Goal: Check status: Check status

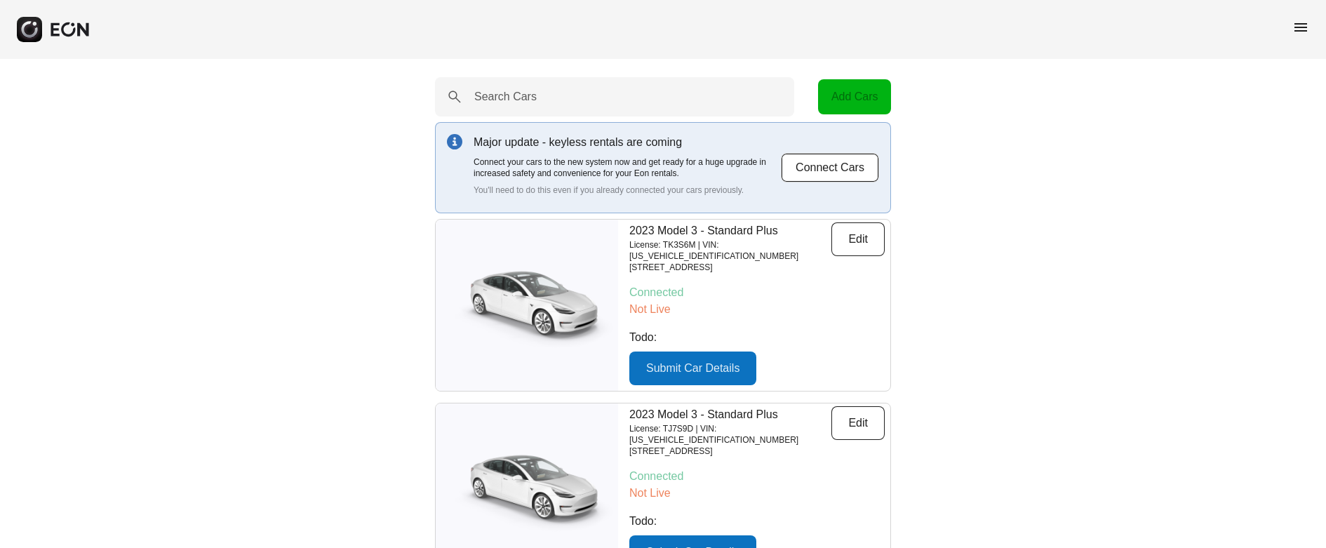
click at [1300, 27] on span "menu" at bounding box center [1301, 27] width 17 height 17
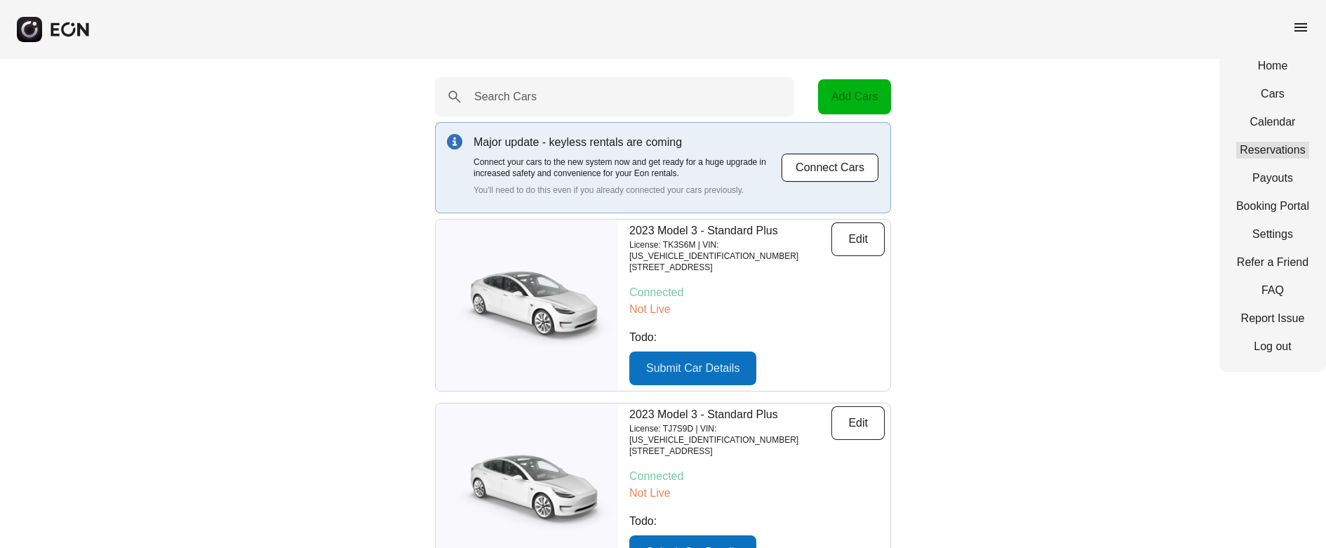
click at [1274, 144] on link "Reservations" at bounding box center [1272, 150] width 73 height 17
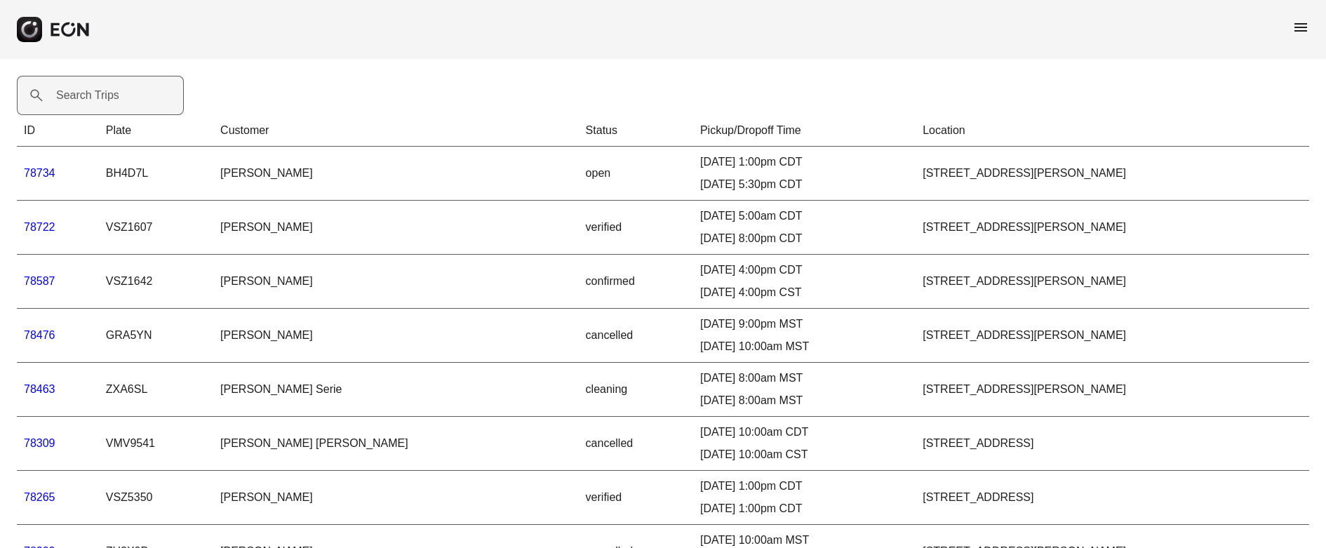
click at [93, 96] on label "Search Trips" at bounding box center [87, 95] width 63 height 17
click at [93, 96] on Trips "Search Trips" at bounding box center [100, 95] width 167 height 39
type Trips "****"
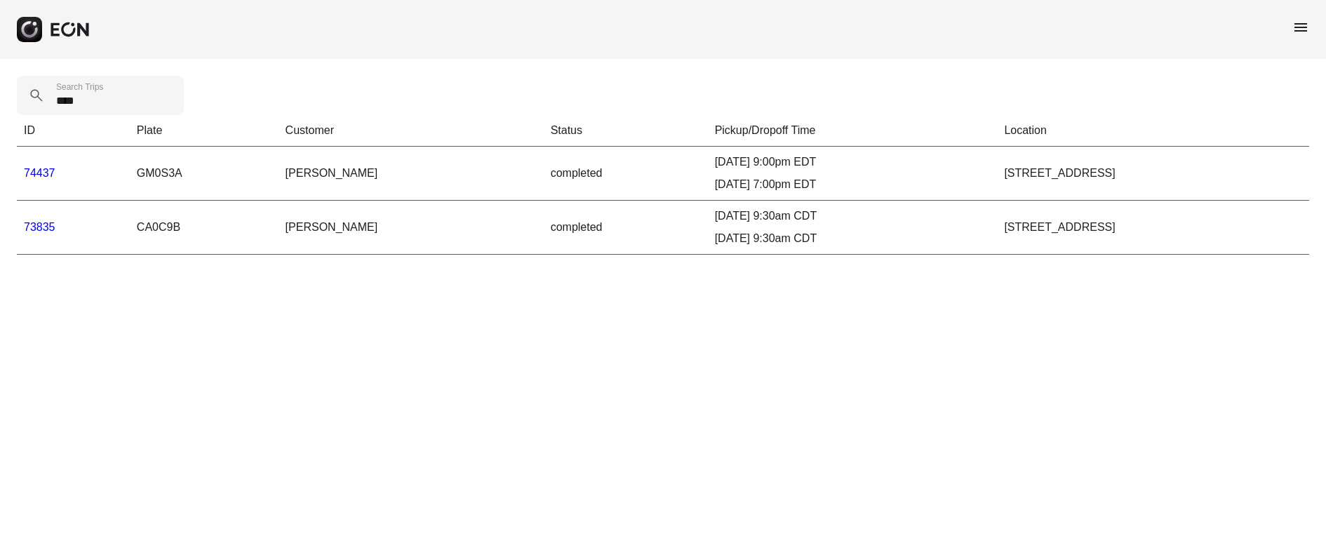
click at [49, 175] on link "74437" at bounding box center [40, 173] width 32 height 12
